Goal: Task Accomplishment & Management: Manage account settings

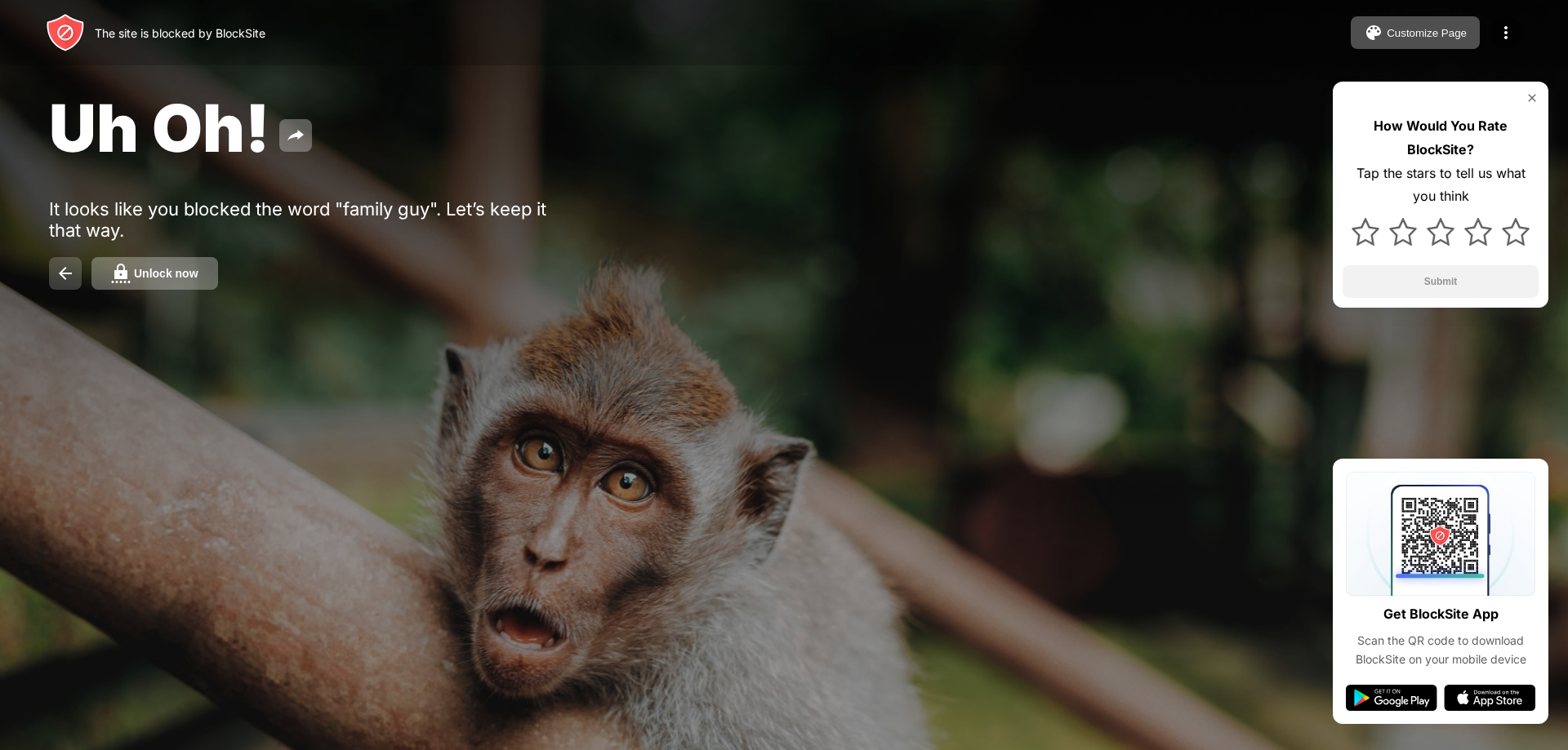
click at [70, 286] on button at bounding box center [66, 274] width 32 height 32
click at [61, 286] on button at bounding box center [66, 274] width 32 height 32
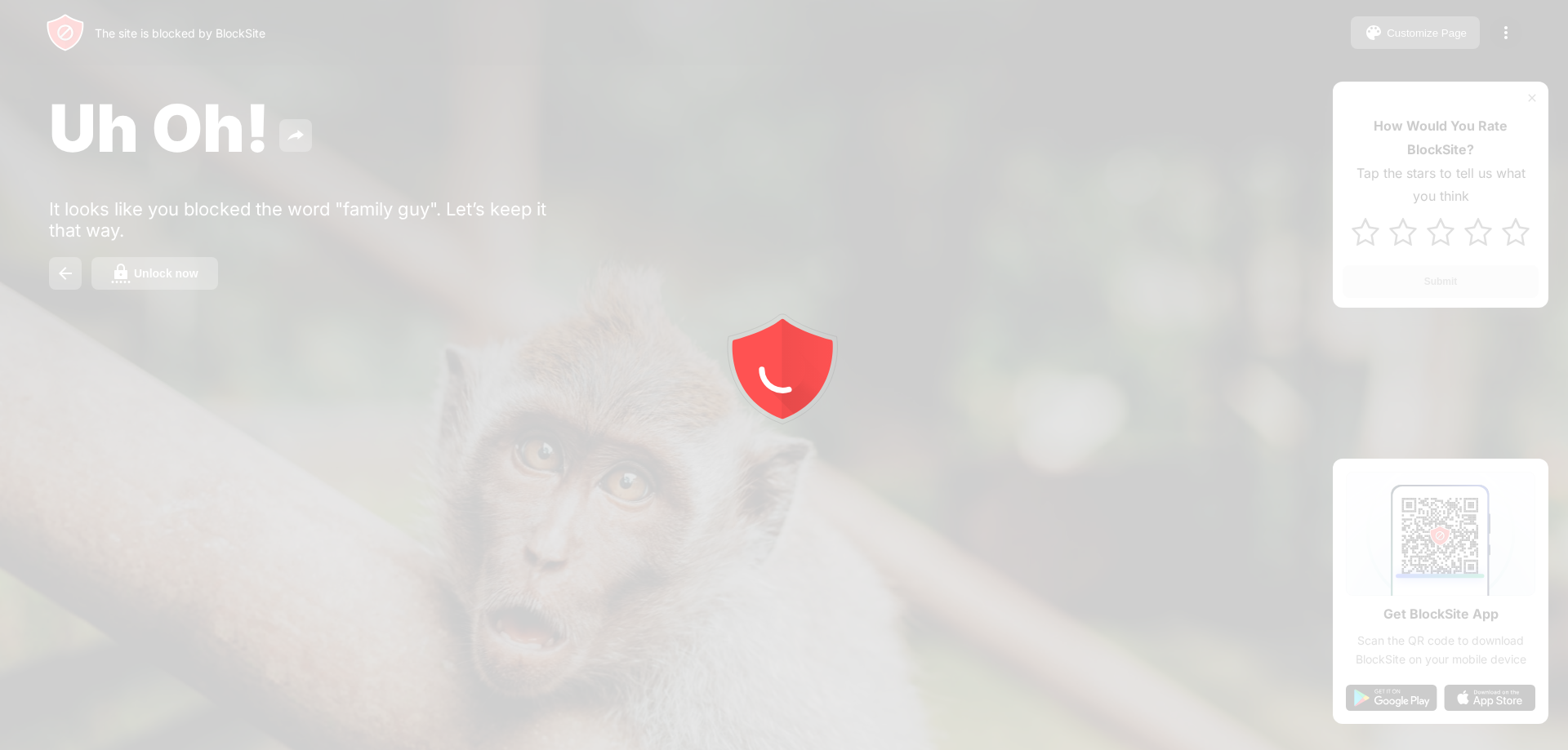
click at [65, 287] on div at bounding box center [784, 375] width 1568 height 750
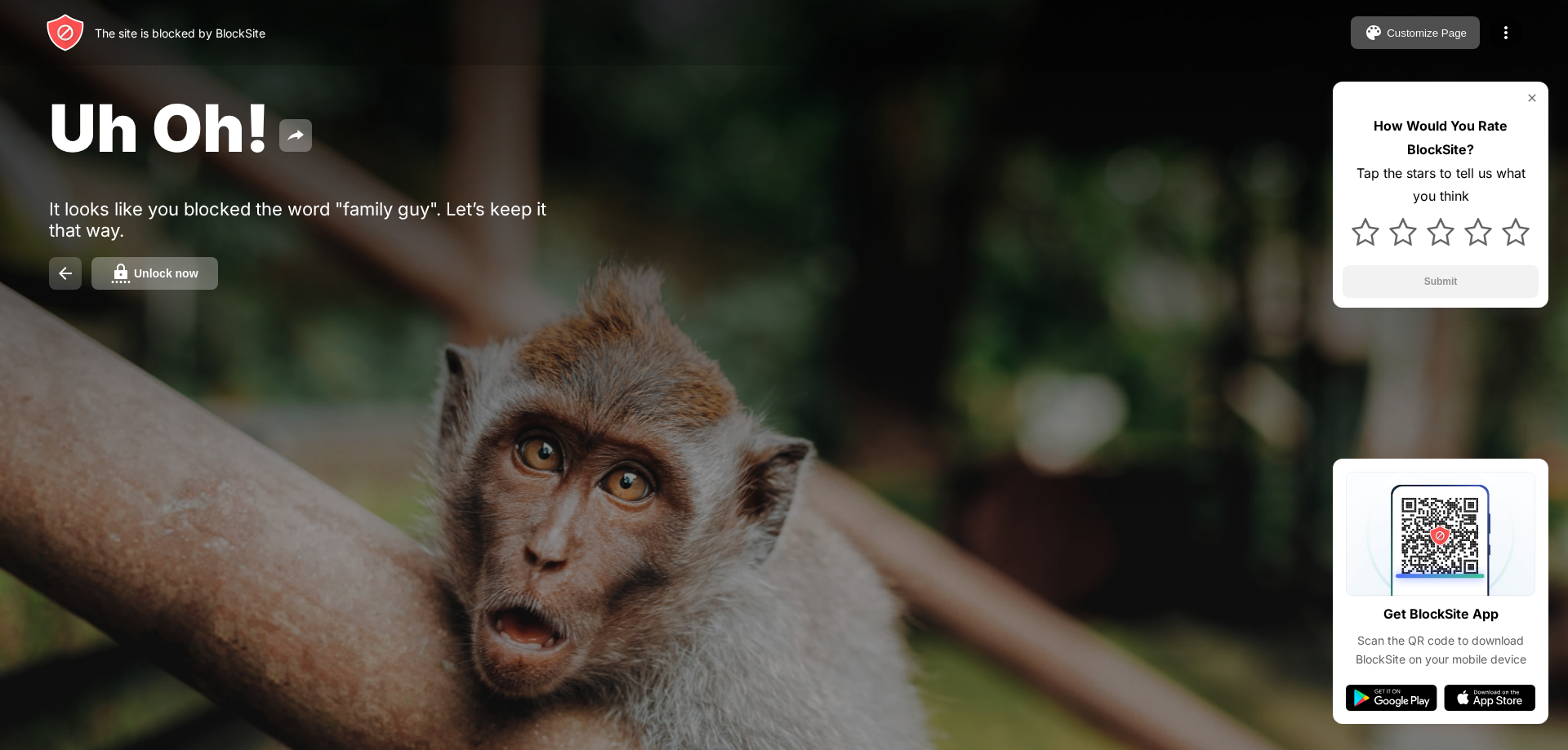
click at [68, 287] on button at bounding box center [66, 274] width 32 height 32
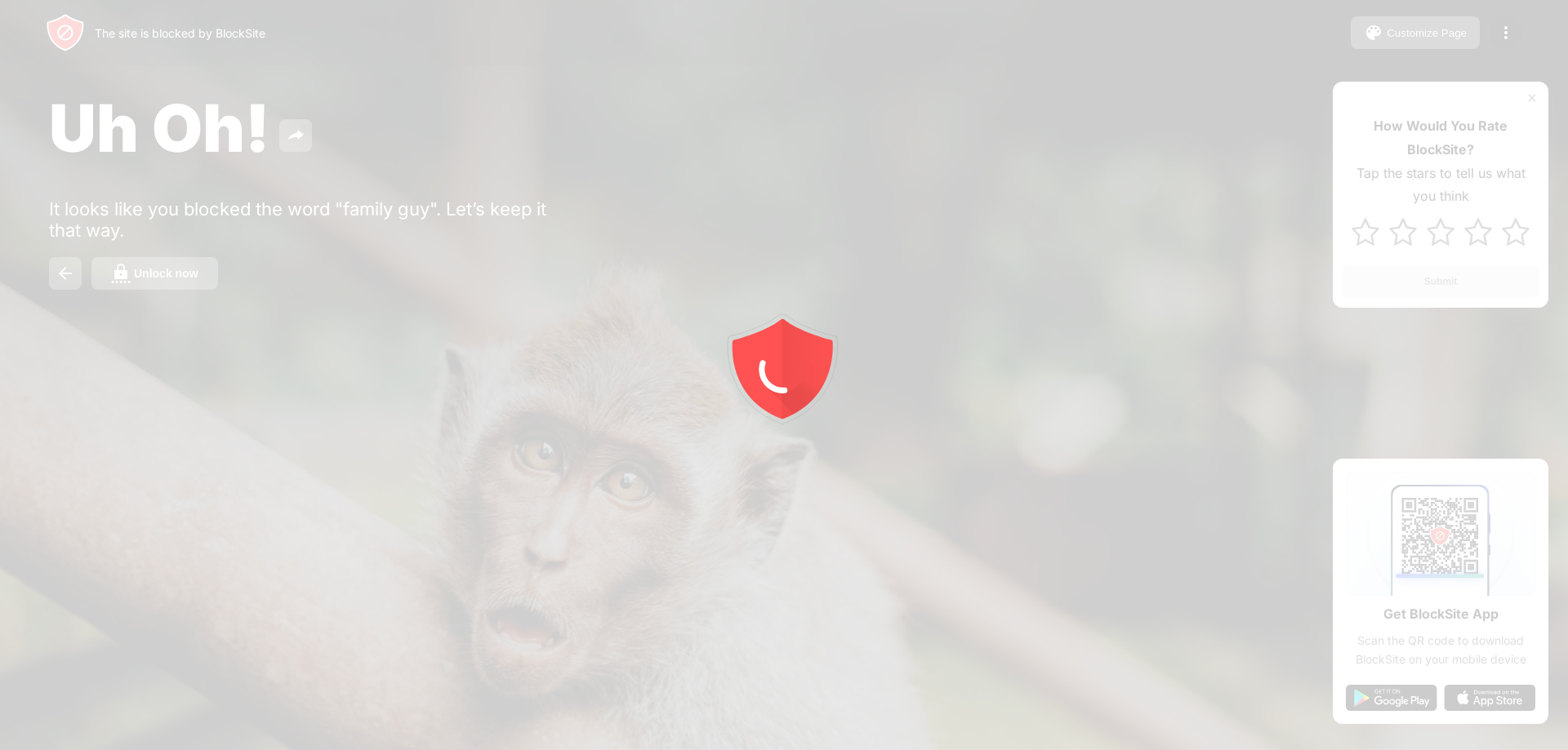
click at [60, 292] on div at bounding box center [784, 375] width 1568 height 750
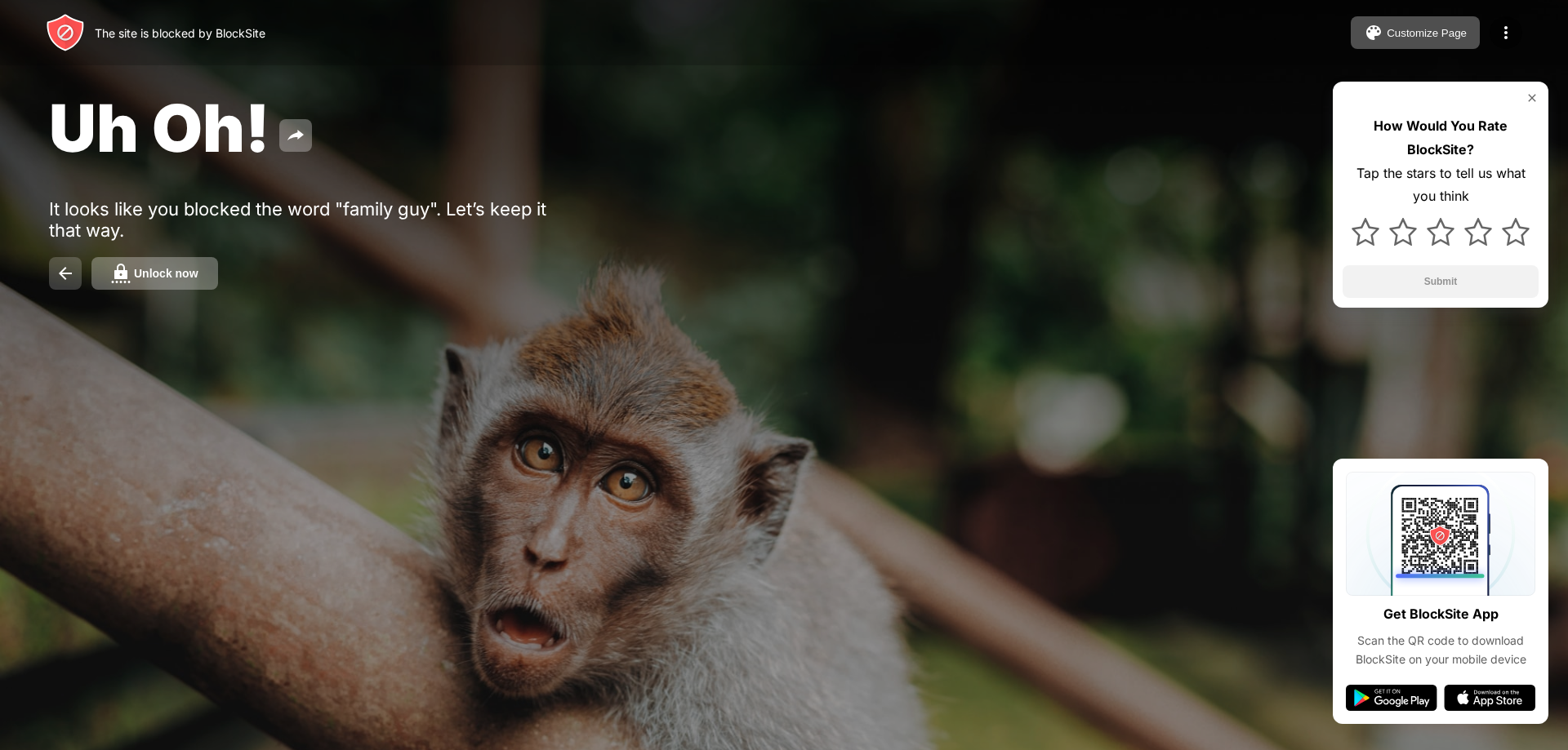
click at [57, 284] on button at bounding box center [66, 274] width 32 height 32
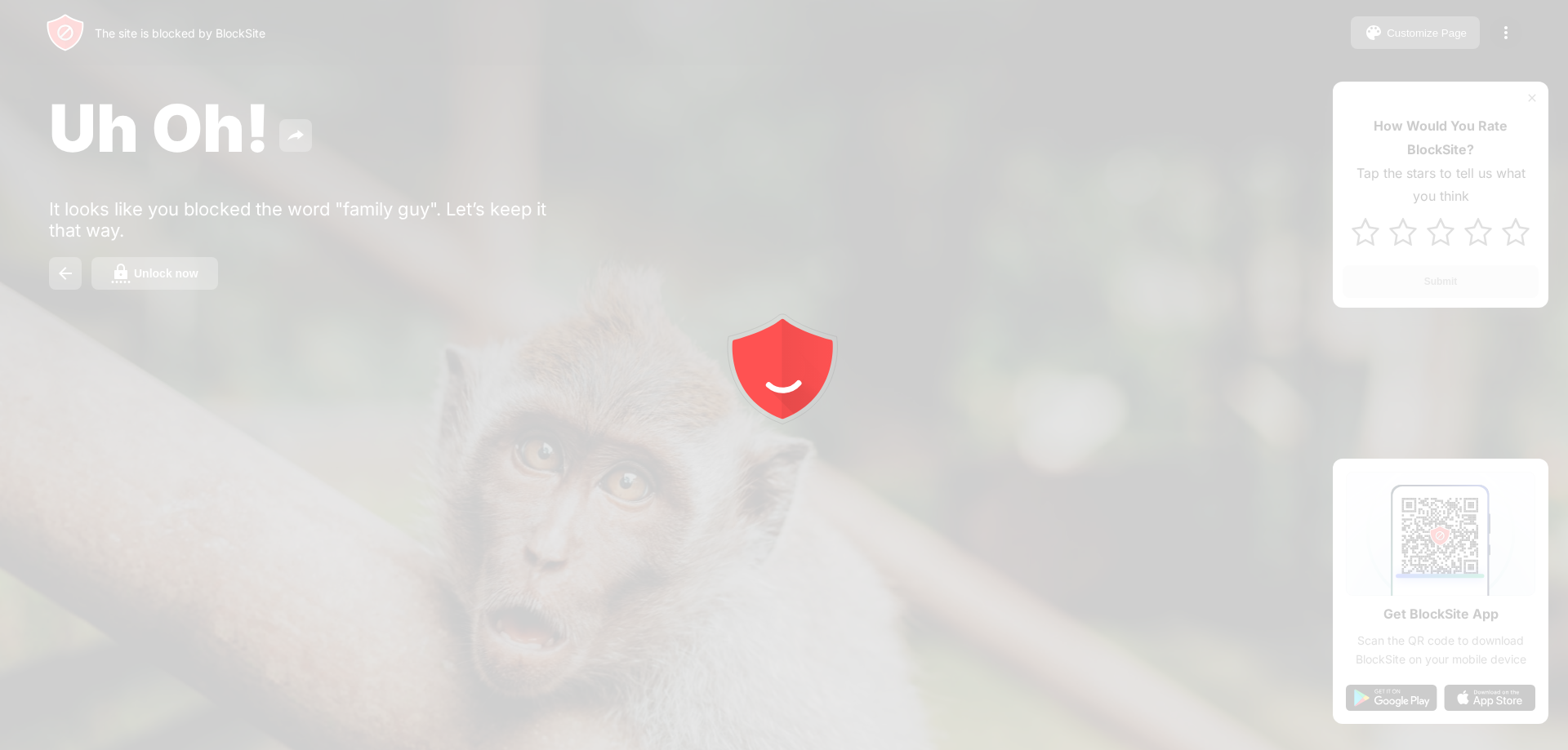
click at [55, 297] on div "Uh Oh! It looks like you blocked the word "family guy". Let’s keep it that way.…" at bounding box center [784, 188] width 1568 height 378
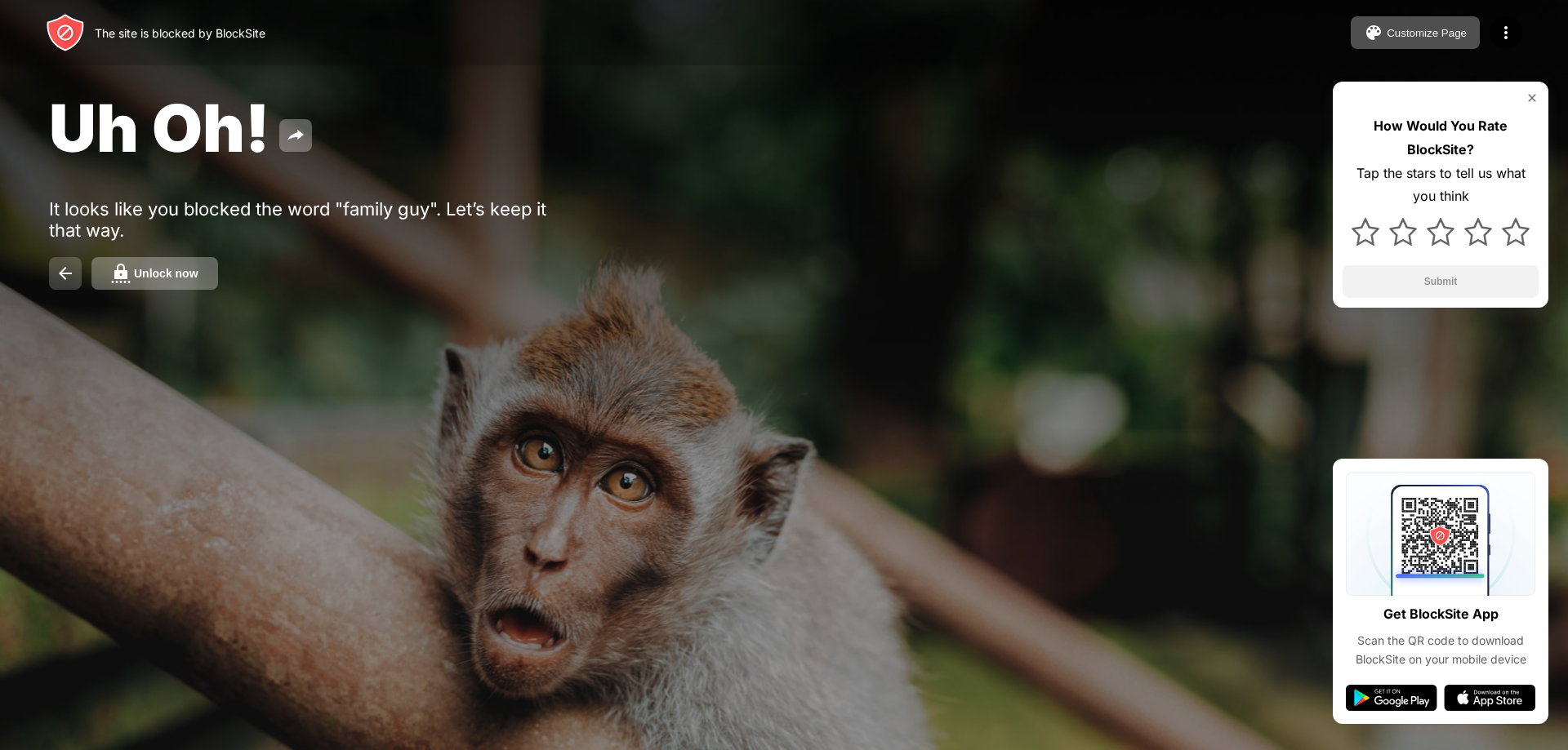
click at [60, 284] on button at bounding box center [66, 274] width 32 height 32
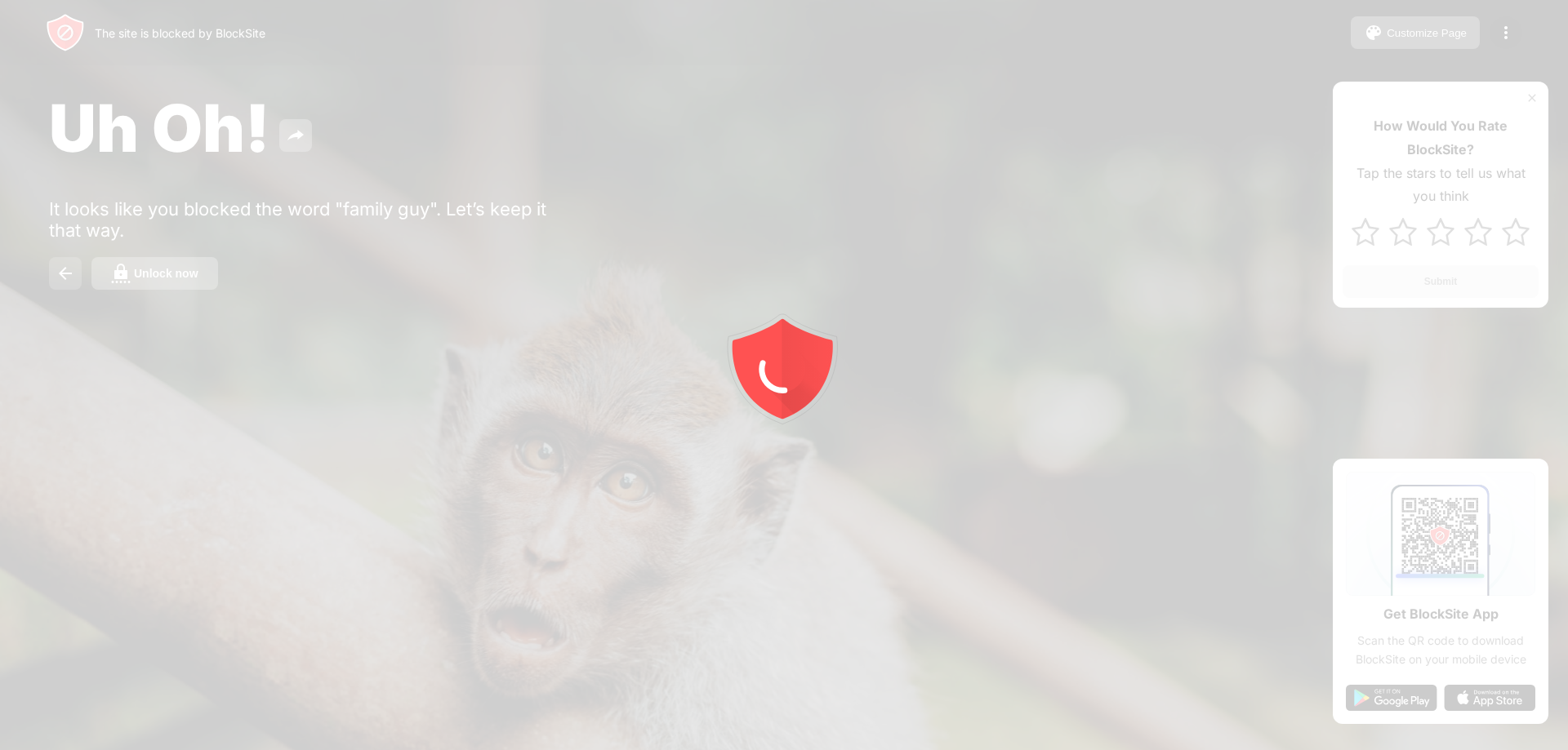
click at [56, 288] on button at bounding box center [66, 274] width 32 height 32
